Goal: Transaction & Acquisition: Subscribe to service/newsletter

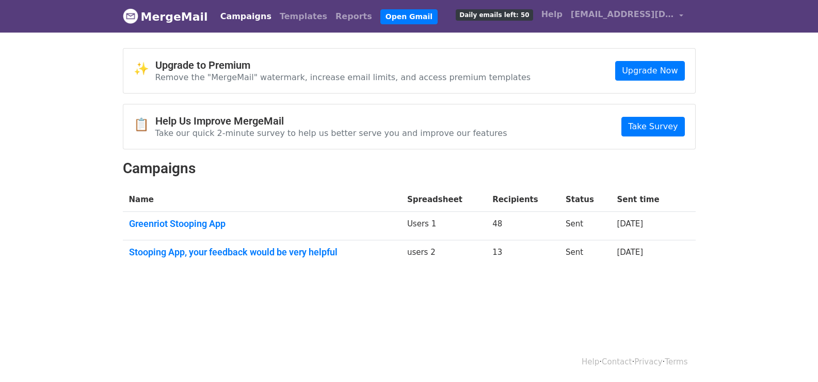
drag, startPoint x: 537, startPoint y: 15, endPoint x: 536, endPoint y: 22, distance: 6.9
click at [533, 17] on span "Daily emails left: 50" at bounding box center [494, 14] width 77 height 11
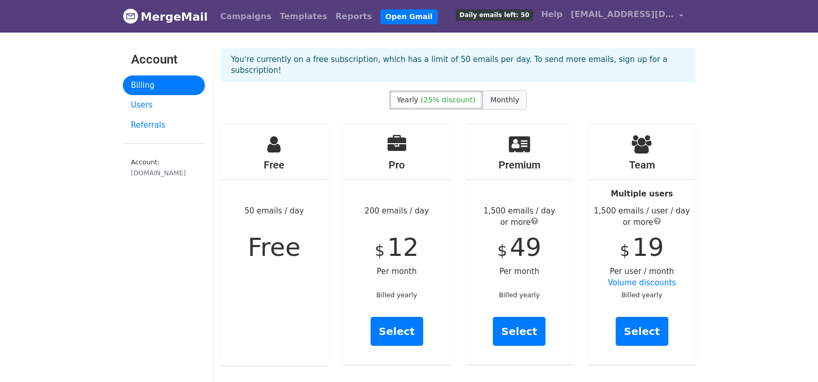
click at [501, 96] on span "Monthly" at bounding box center [504, 100] width 29 height 8
click at [403, 317] on link "Select" at bounding box center [397, 330] width 53 height 29
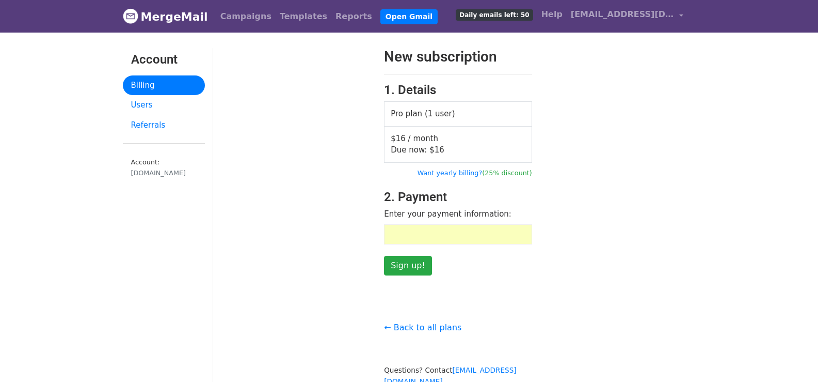
click at [576, 192] on div "New subscription 1. Details Pro plan (1 user) $16 / month Due now: $ 16 Want ye…" at bounding box center [458, 161] width 490 height 227
click at [411, 266] on input "Sign up!" at bounding box center [408, 266] width 48 height 20
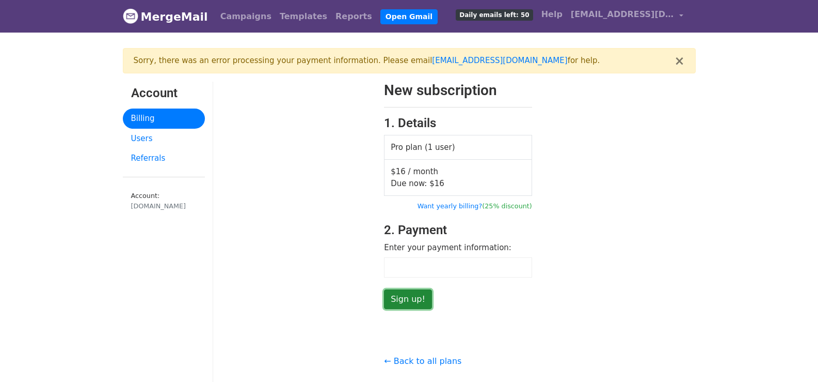
click at [410, 296] on input "Sign up!" at bounding box center [408, 299] width 48 height 20
click at [414, 293] on input "Sign up!" at bounding box center [408, 299] width 48 height 20
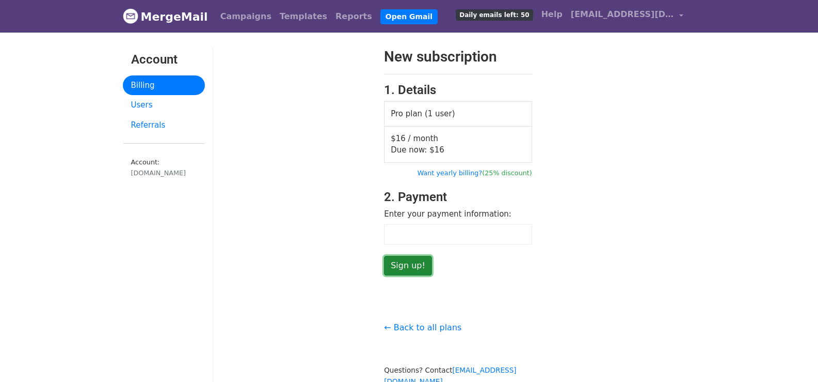
click at [411, 265] on input "Sign up!" at bounding box center [408, 266] width 48 height 20
click at [438, 242] on div at bounding box center [458, 234] width 148 height 20
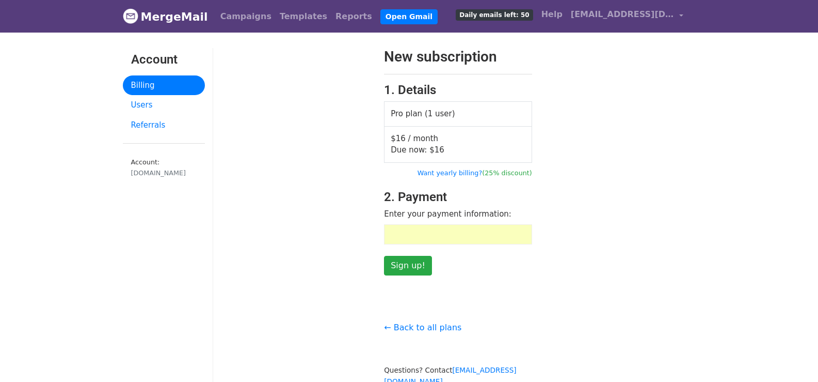
click at [596, 172] on div "New subscription 1. Details Pro plan (1 user) $16 / month Due now: $ 16 Want ye…" at bounding box center [458, 161] width 490 height 227
click at [422, 264] on input "Sign up!" at bounding box center [408, 266] width 48 height 20
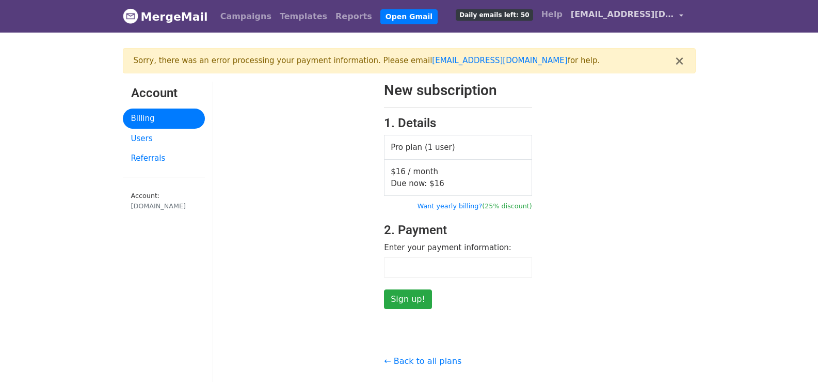
click at [673, 16] on span "[EMAIL_ADDRESS][DOMAIN_NAME]" at bounding box center [622, 14] width 103 height 12
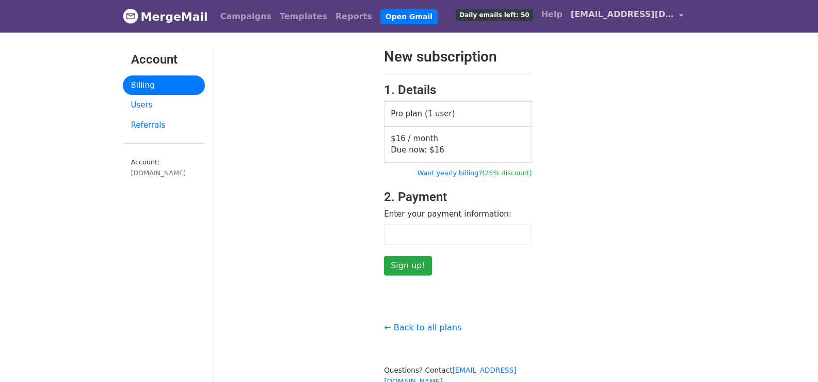
click at [668, 19] on span "[EMAIL_ADDRESS][DOMAIN_NAME]" at bounding box center [622, 14] width 103 height 12
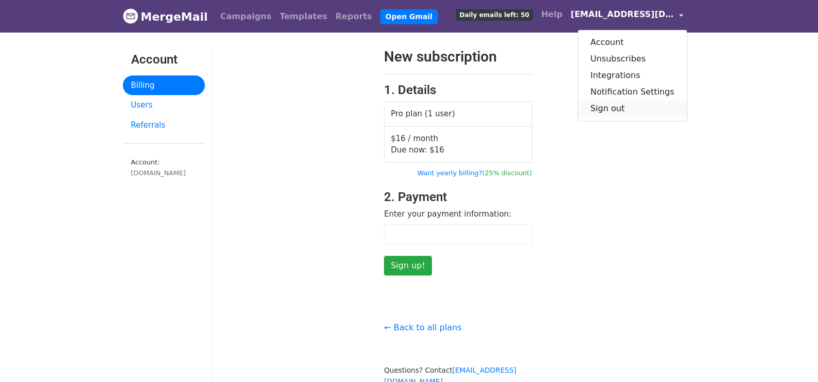
click at [633, 110] on link "Sign out" at bounding box center [632, 108] width 109 height 17
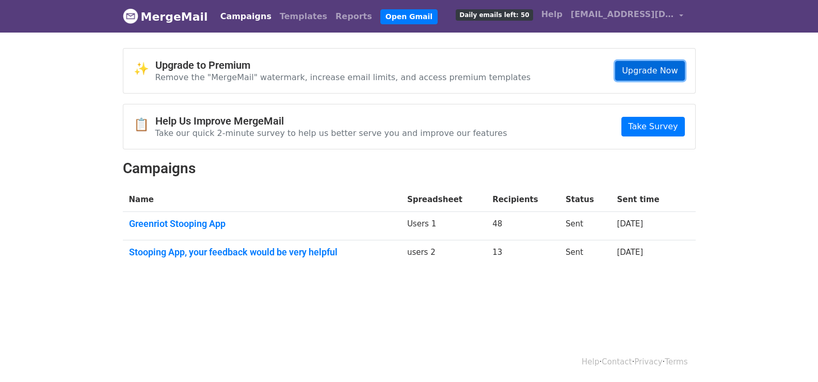
click at [648, 74] on link "Upgrade Now" at bounding box center [649, 71] width 69 height 20
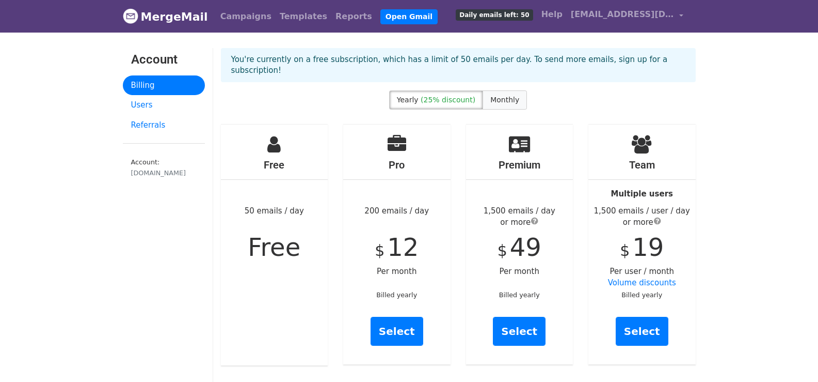
click at [490, 93] on label "Monthly" at bounding box center [505, 99] width 44 height 19
click at [410, 322] on link "Select" at bounding box center [397, 330] width 53 height 29
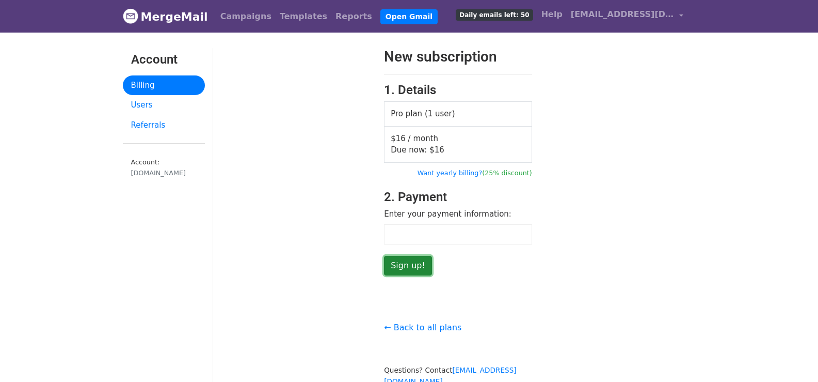
click at [412, 267] on input "Sign up!" at bounding box center [408, 266] width 48 height 20
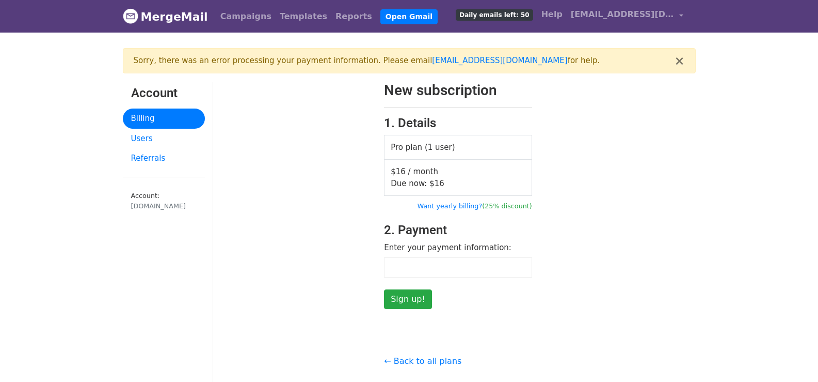
click at [556, 288] on div "New subscription 1. Details Pro plan (1 user) $16 / month Due now: $ 16 Want ye…" at bounding box center [458, 195] width 490 height 227
click at [408, 288] on form "New subscription 1. Details Pro plan (1 user) $16 / month Due now: $ 16 Want ye…" at bounding box center [458, 195] width 148 height 227
click at [408, 299] on input "Sign up!" at bounding box center [408, 299] width 48 height 20
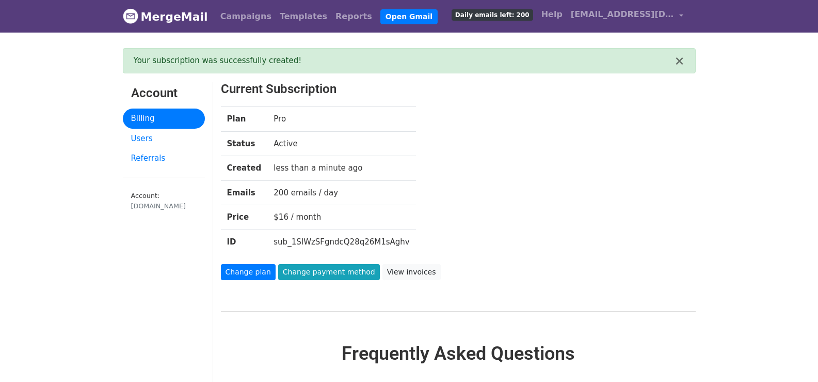
click at [548, 249] on div "Plan Pro Status Active Created less than a minute ago Emails 200 emails / day P…" at bounding box center [438, 184] width 450 height 157
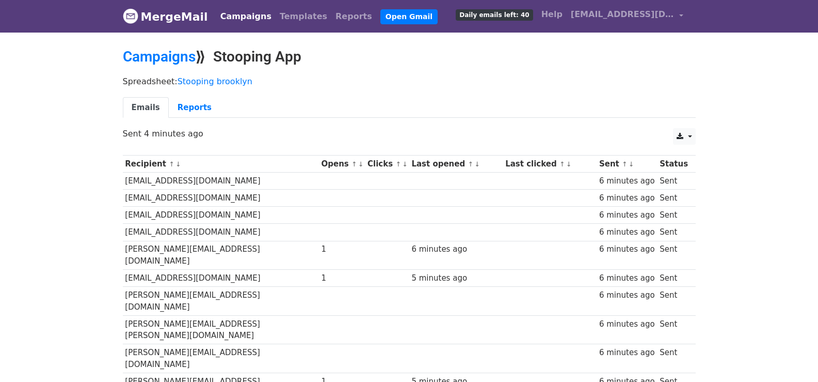
click at [242, 18] on link "Campaigns" at bounding box center [245, 16] width 59 height 21
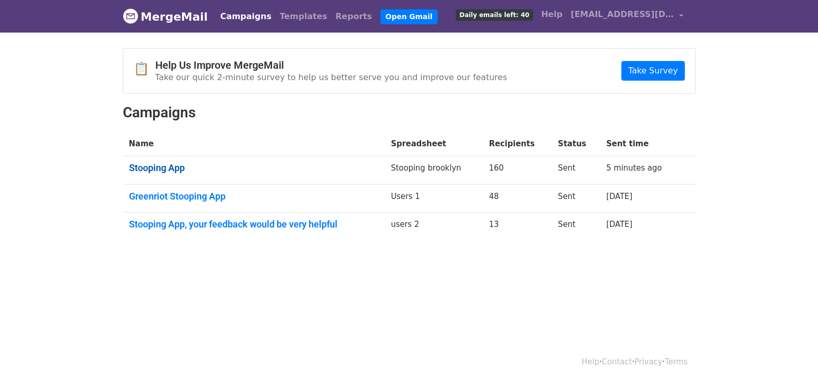
click at [169, 163] on link "Stooping App" at bounding box center [254, 167] width 250 height 11
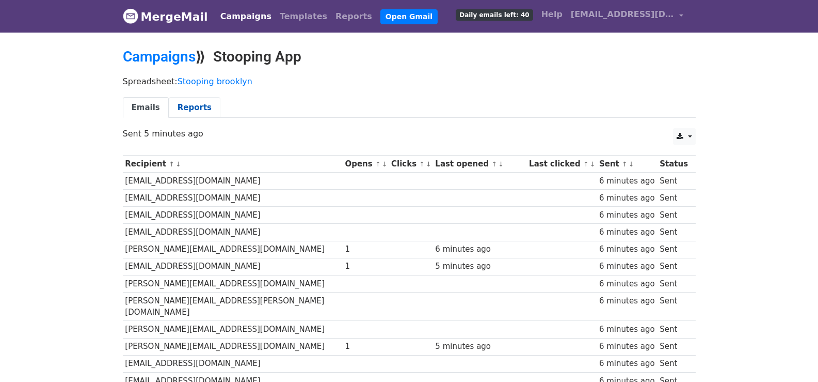
click at [200, 107] on link "Reports" at bounding box center [195, 107] width 52 height 21
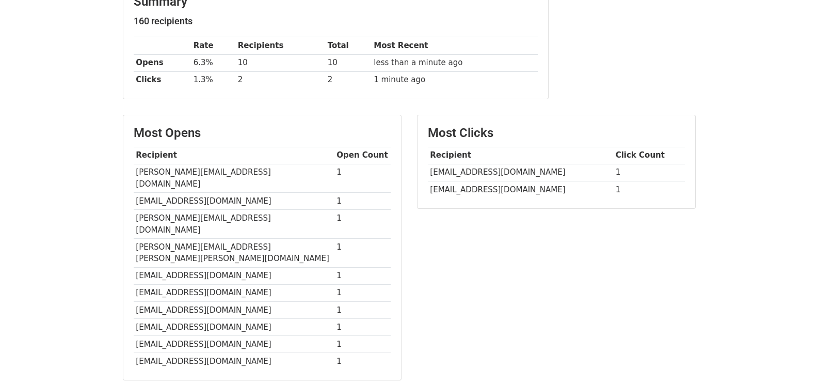
scroll to position [155, 0]
